Goal: Information Seeking & Learning: Learn about a topic

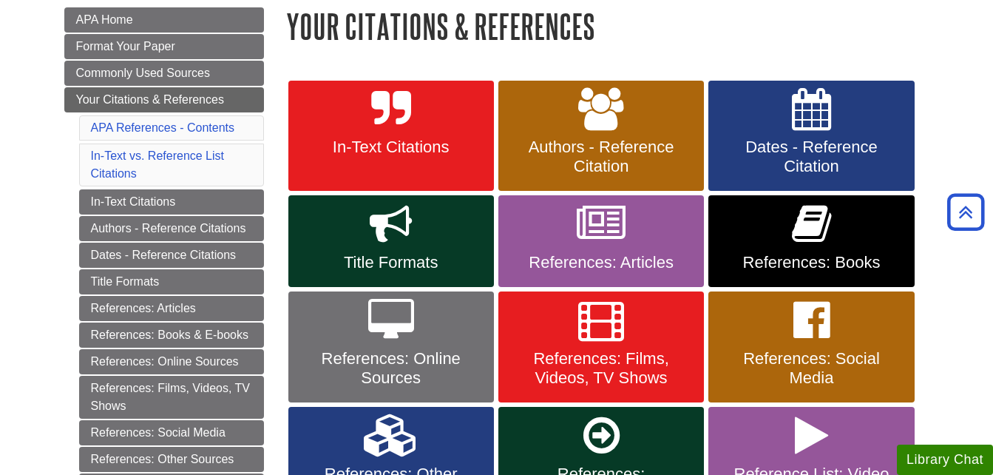
scroll to position [212, 0]
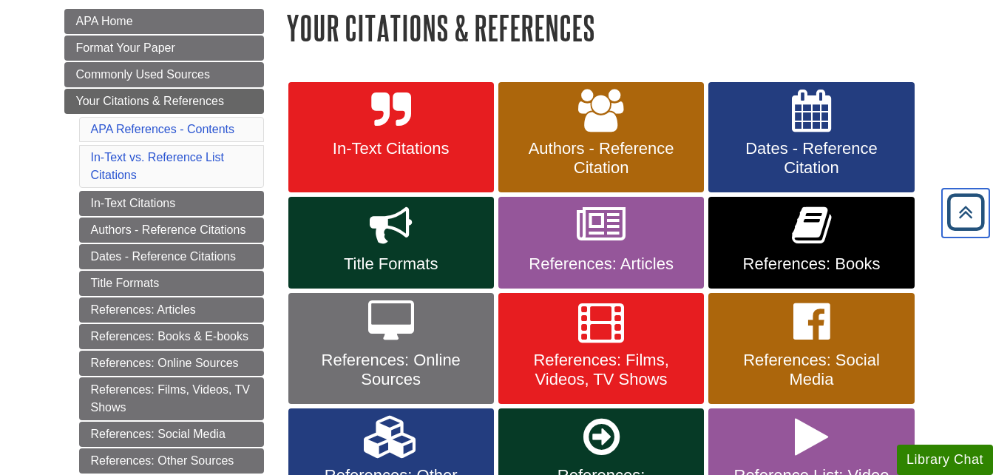
click at [958, 210] on icon "Back to Top" at bounding box center [965, 212] width 47 height 47
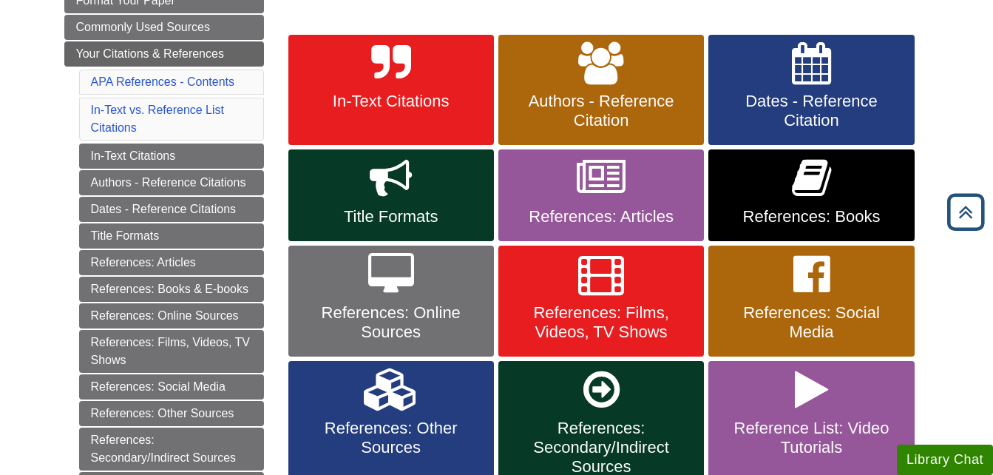
scroll to position [258, 0]
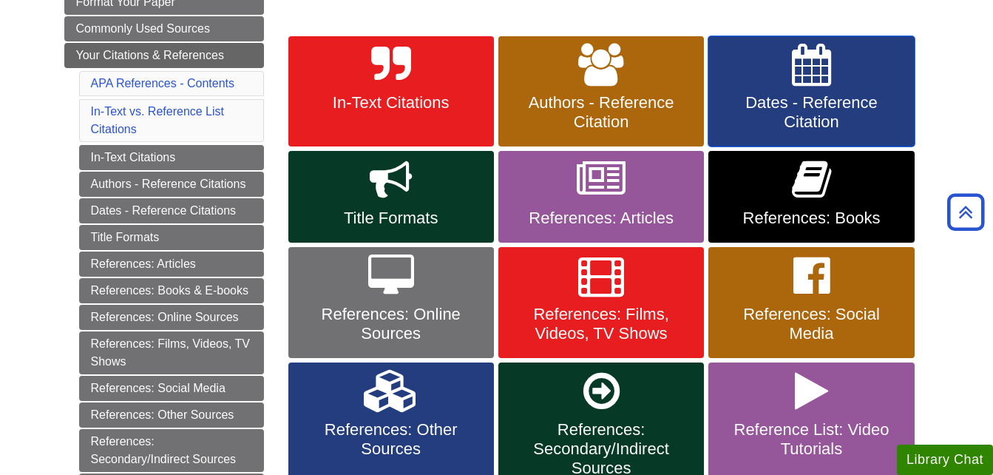
click at [797, 109] on span "Dates - Reference Citation" at bounding box center [811, 112] width 183 height 38
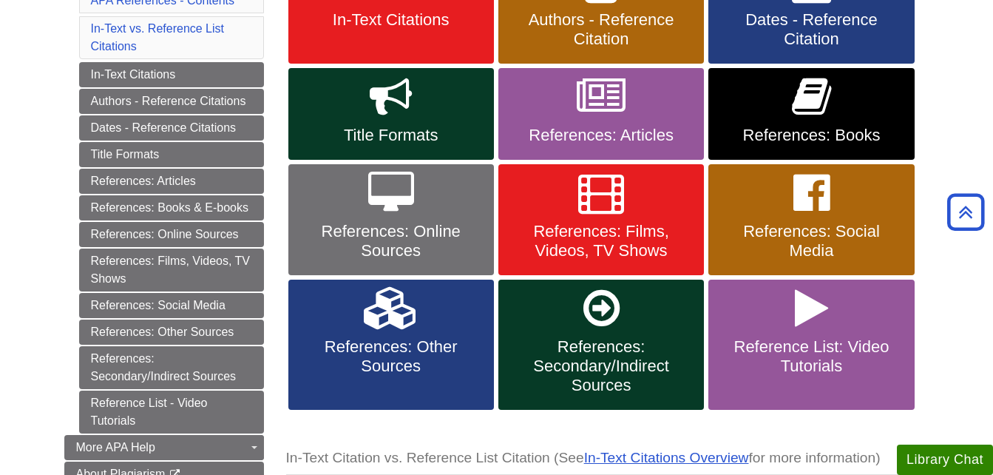
scroll to position [345, 0]
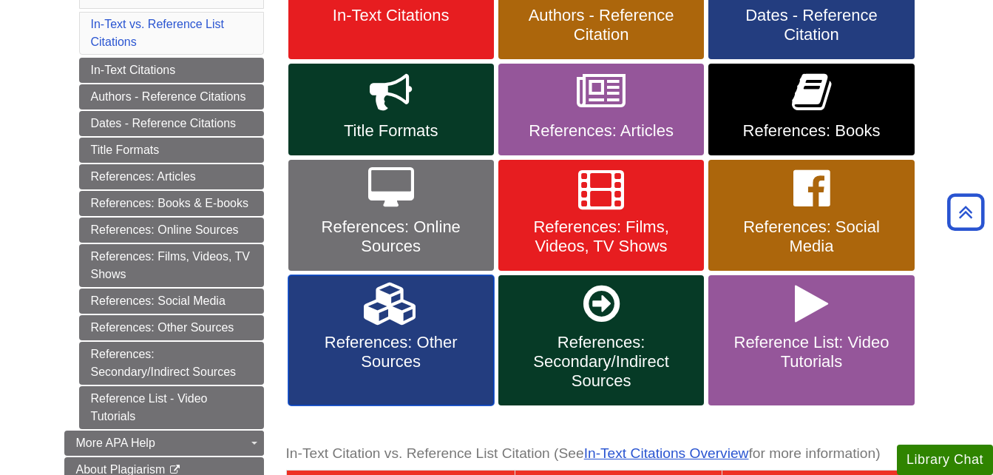
click at [411, 364] on span "References: Other Sources" at bounding box center [391, 352] width 183 height 38
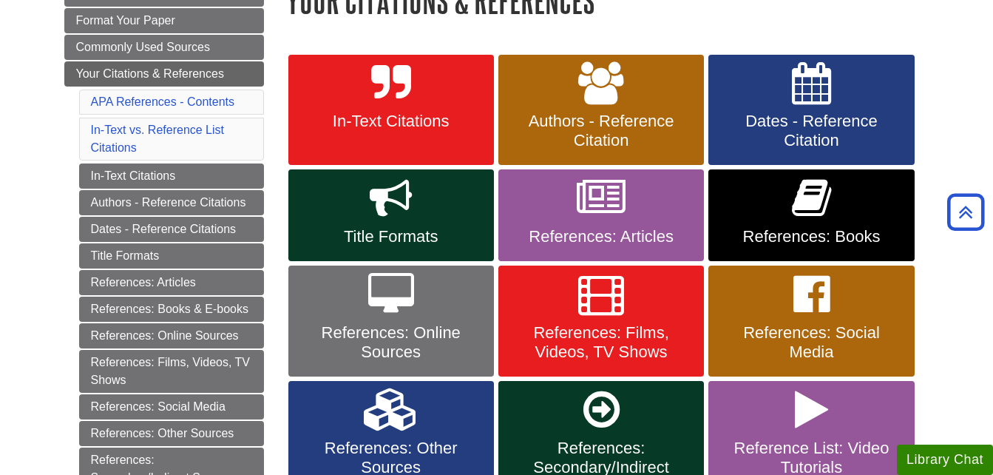
scroll to position [239, 0]
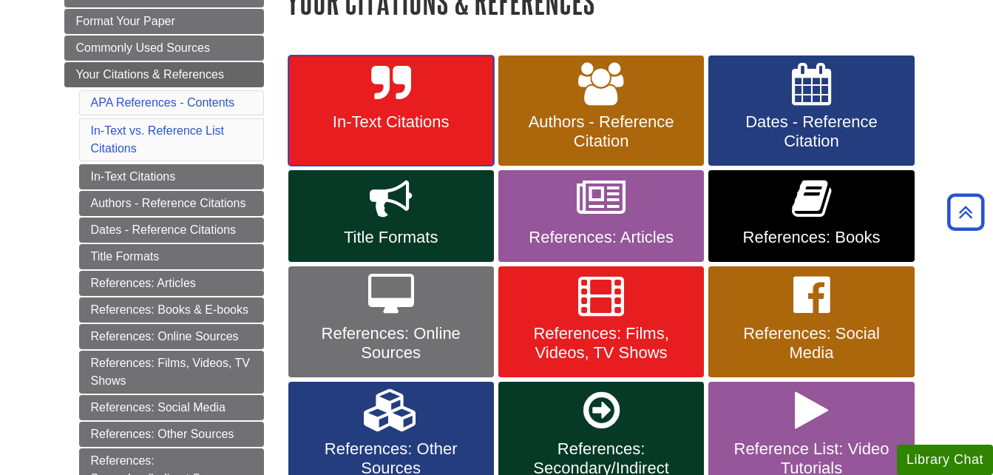
click at [433, 117] on span "In-Text Citations" at bounding box center [391, 121] width 183 height 19
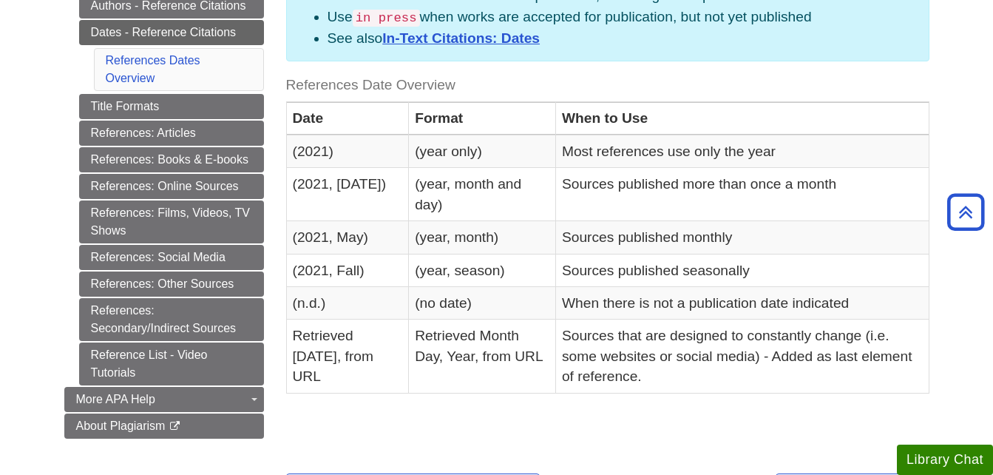
scroll to position [443, 0]
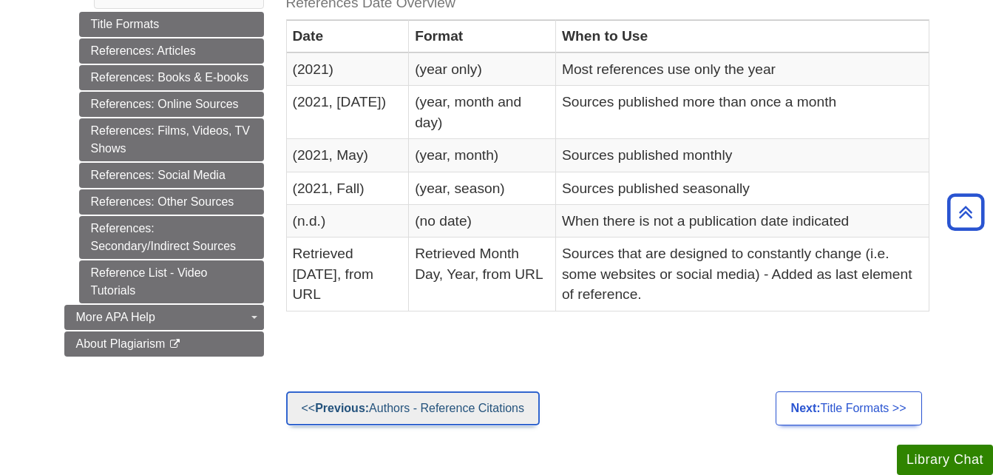
click at [459, 415] on link "<< Previous: Authors - Reference Citations" at bounding box center [413, 408] width 254 height 34
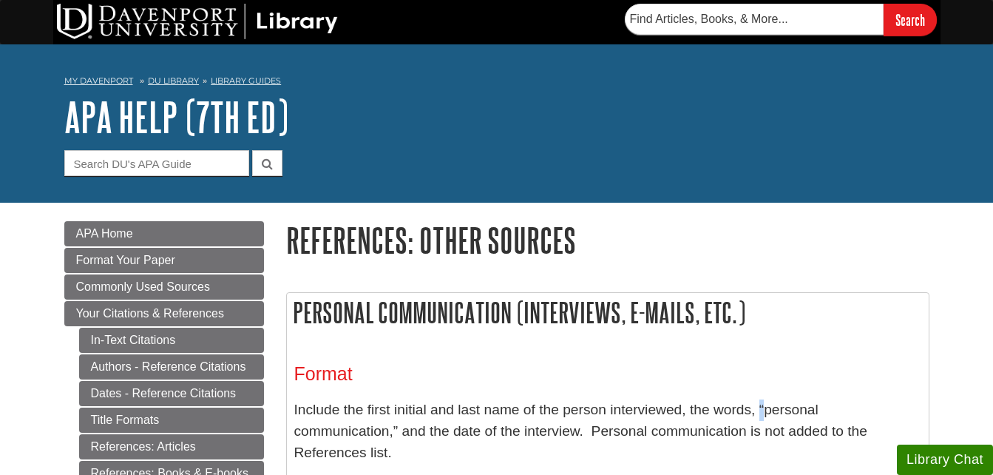
click at [764, 246] on h1 "References: Other Sources" at bounding box center [607, 240] width 643 height 38
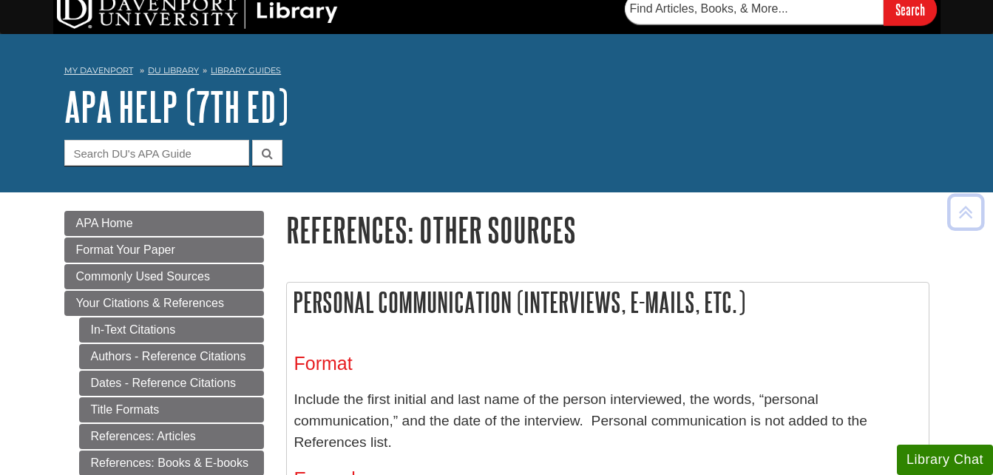
scroll to position [11, 0]
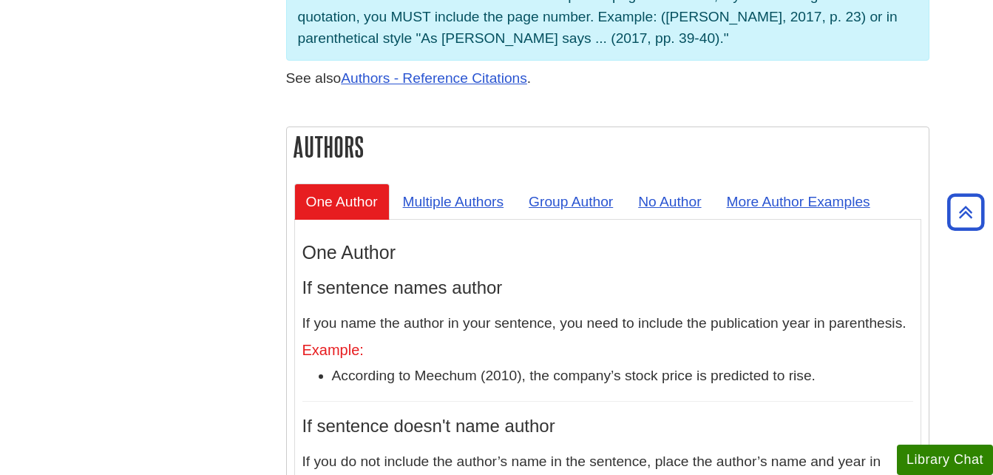
scroll to position [1277, 0]
